Goal: Task Accomplishment & Management: Manage account settings

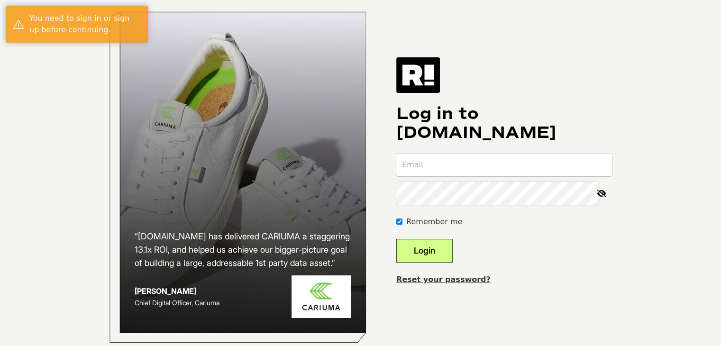
click at [455, 172] on input "email" at bounding box center [504, 165] width 216 height 23
type input "info@rtamarketing.com"
click at [426, 258] on button "Login" at bounding box center [424, 251] width 56 height 24
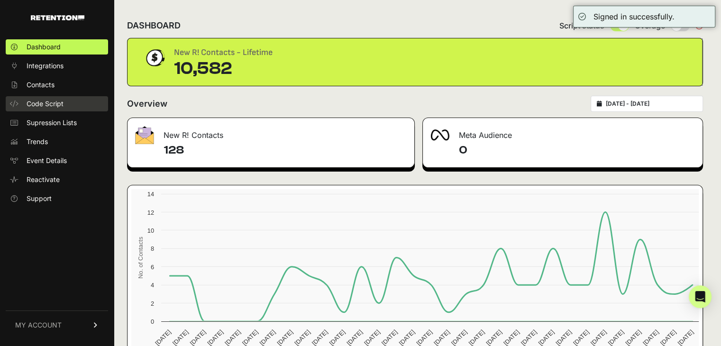
click at [70, 103] on link "Code Script" at bounding box center [57, 103] width 102 height 15
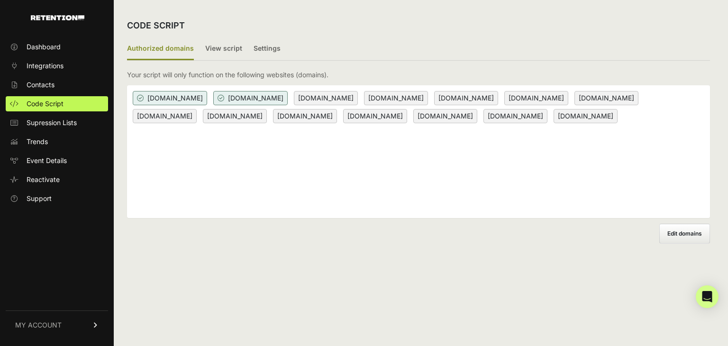
click at [288, 100] on span "[DOMAIN_NAME]" at bounding box center [250, 98] width 74 height 14
click at [686, 237] on label "Edit domains" at bounding box center [684, 234] width 51 height 20
click at [0, 0] on input "Add domain" at bounding box center [0, 0] width 0 height 0
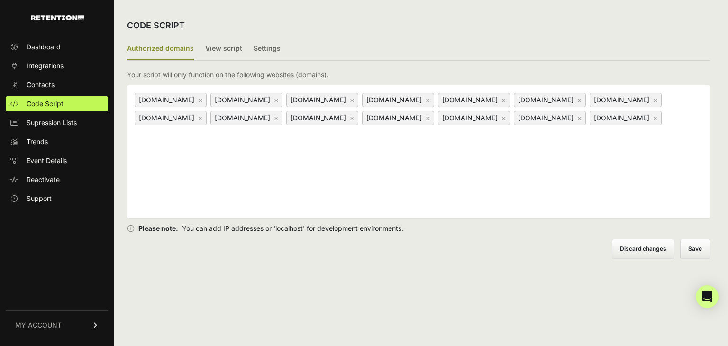
click at [362, 125] on div "[DOMAIN_NAME] ×" at bounding box center [398, 118] width 72 height 14
click at [425, 122] on link "×" at bounding box center [427, 118] width 4 height 8
click at [577, 104] on link "×" at bounding box center [579, 100] width 4 height 8
click at [202, 118] on link "×" at bounding box center [200, 118] width 4 height 8
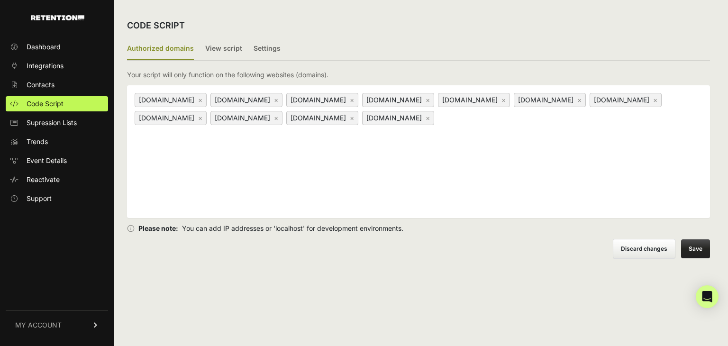
click at [202, 118] on link "×" at bounding box center [200, 118] width 4 height 8
click at [705, 246] on button "Save" at bounding box center [695, 248] width 29 height 19
